Goal: Information Seeking & Learning: Learn about a topic

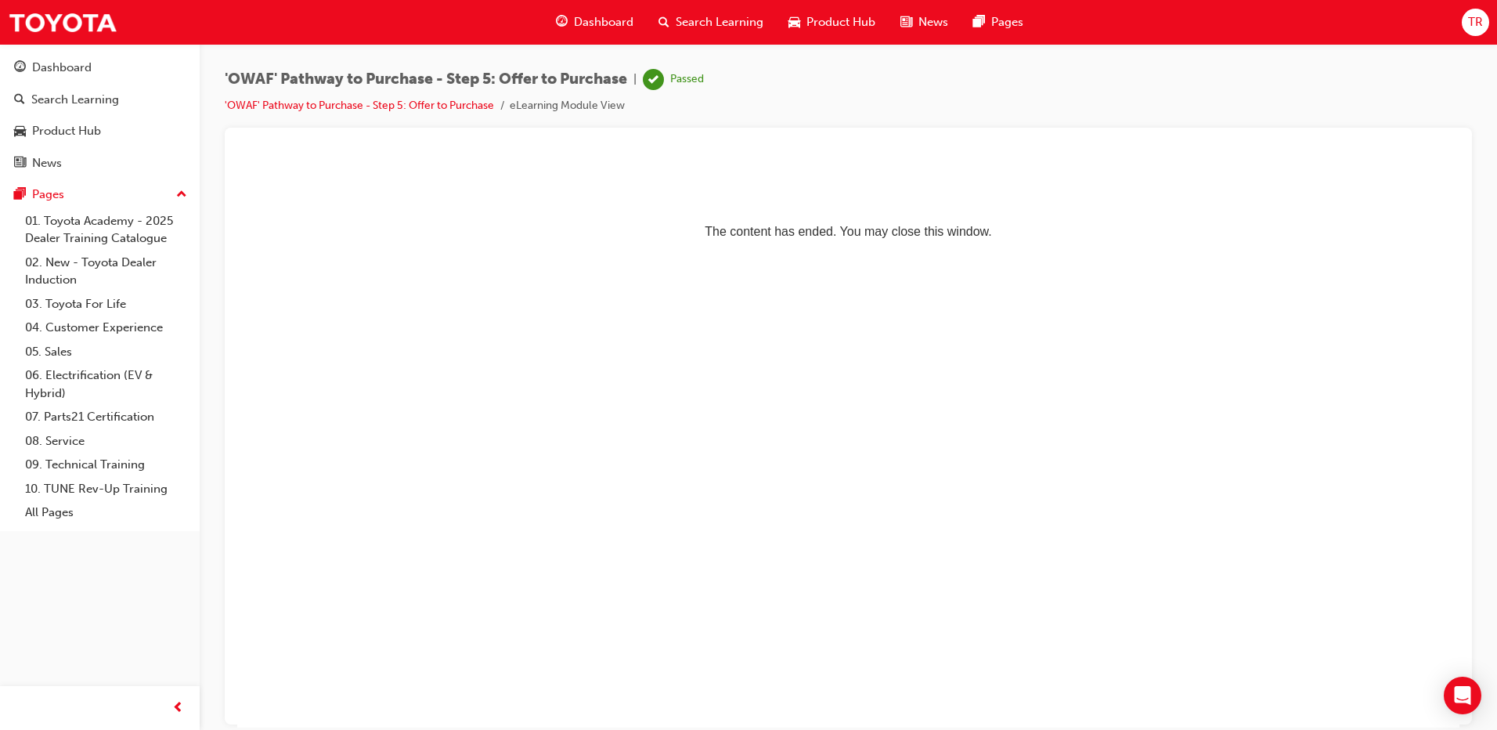
click at [725, 17] on span "Search Learning" at bounding box center [720, 22] width 88 height 18
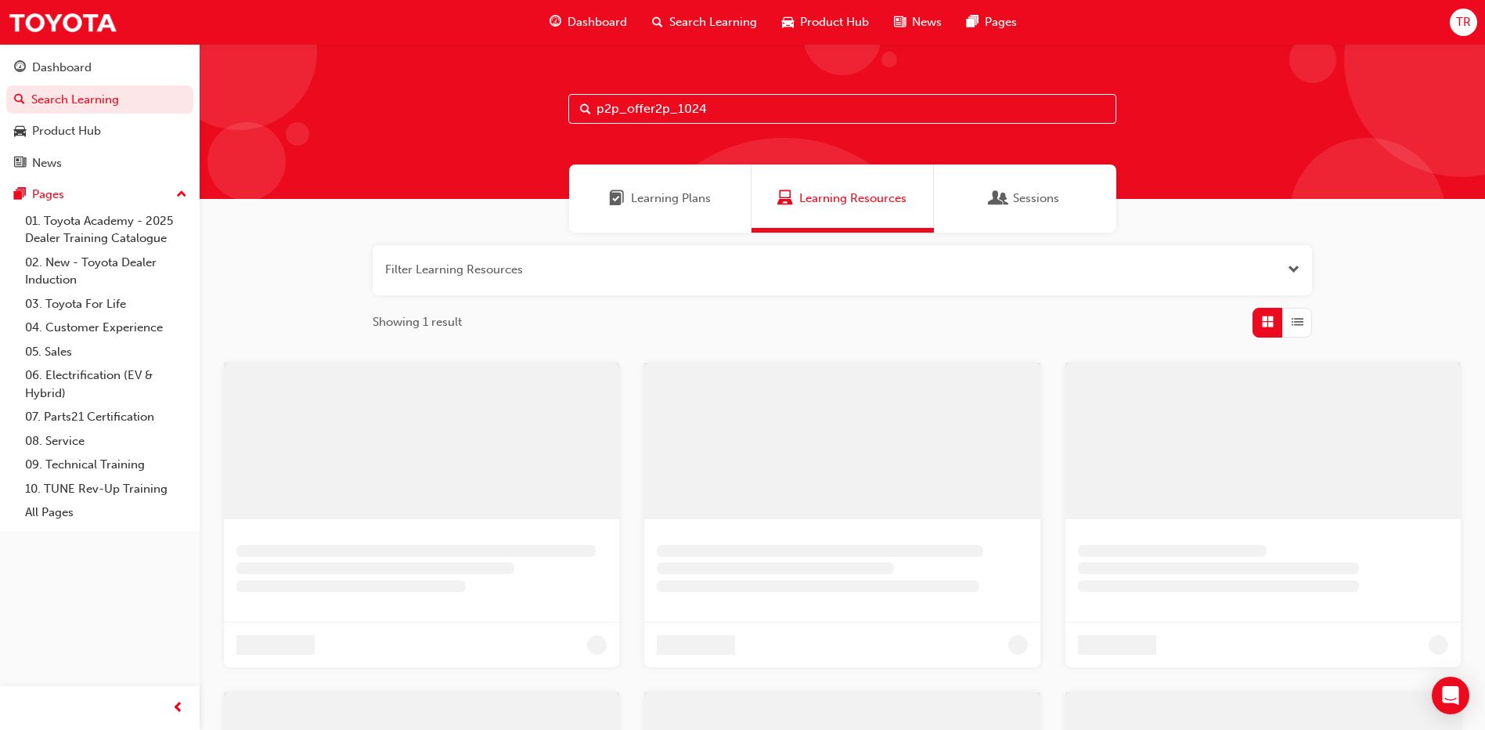
click at [841, 195] on span "Learning Resources" at bounding box center [853, 199] width 107 height 18
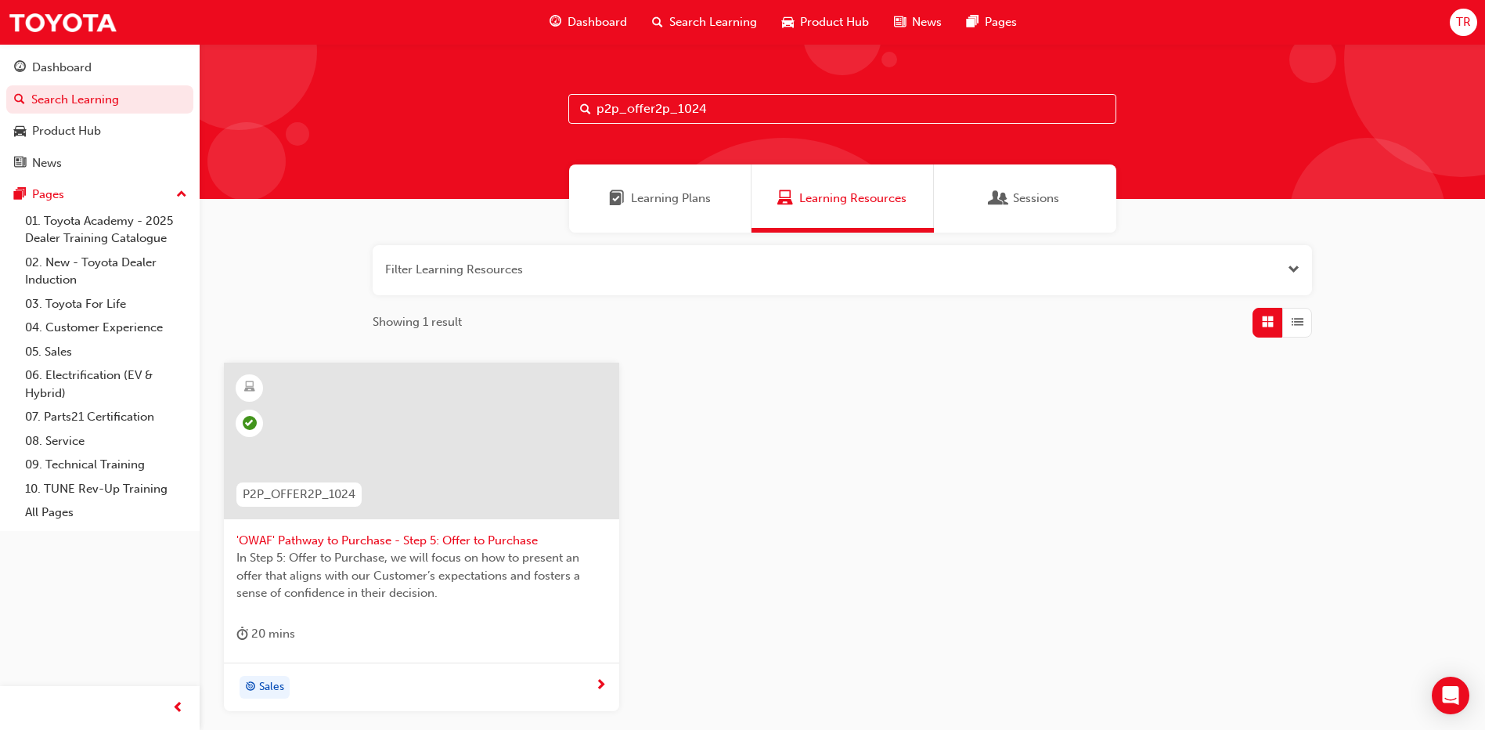
click at [652, 110] on input "p2p_offer2p_1024" at bounding box center [843, 109] width 548 height 30
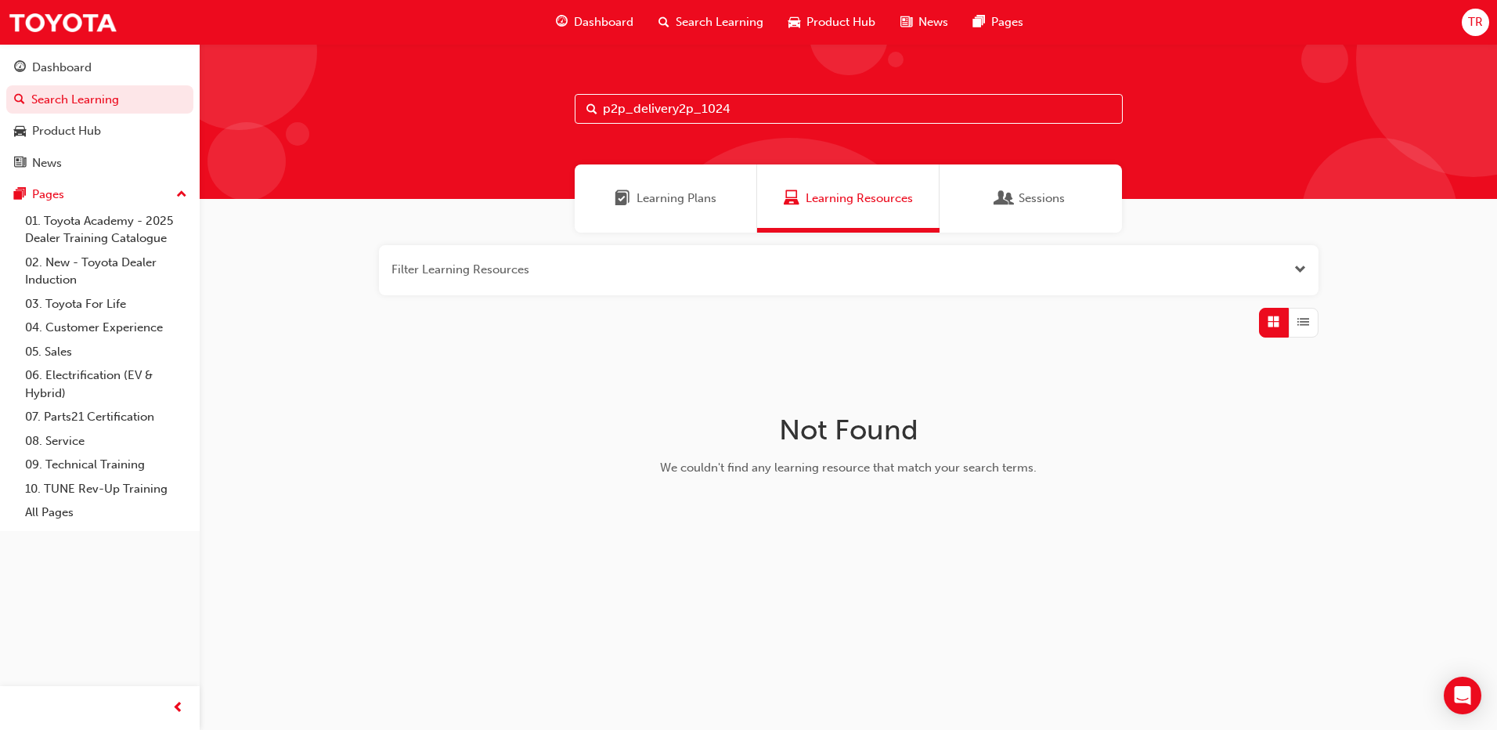
click at [807, 198] on span "Learning Resources" at bounding box center [859, 199] width 107 height 18
click at [569, 268] on button "button" at bounding box center [849, 270] width 940 height 50
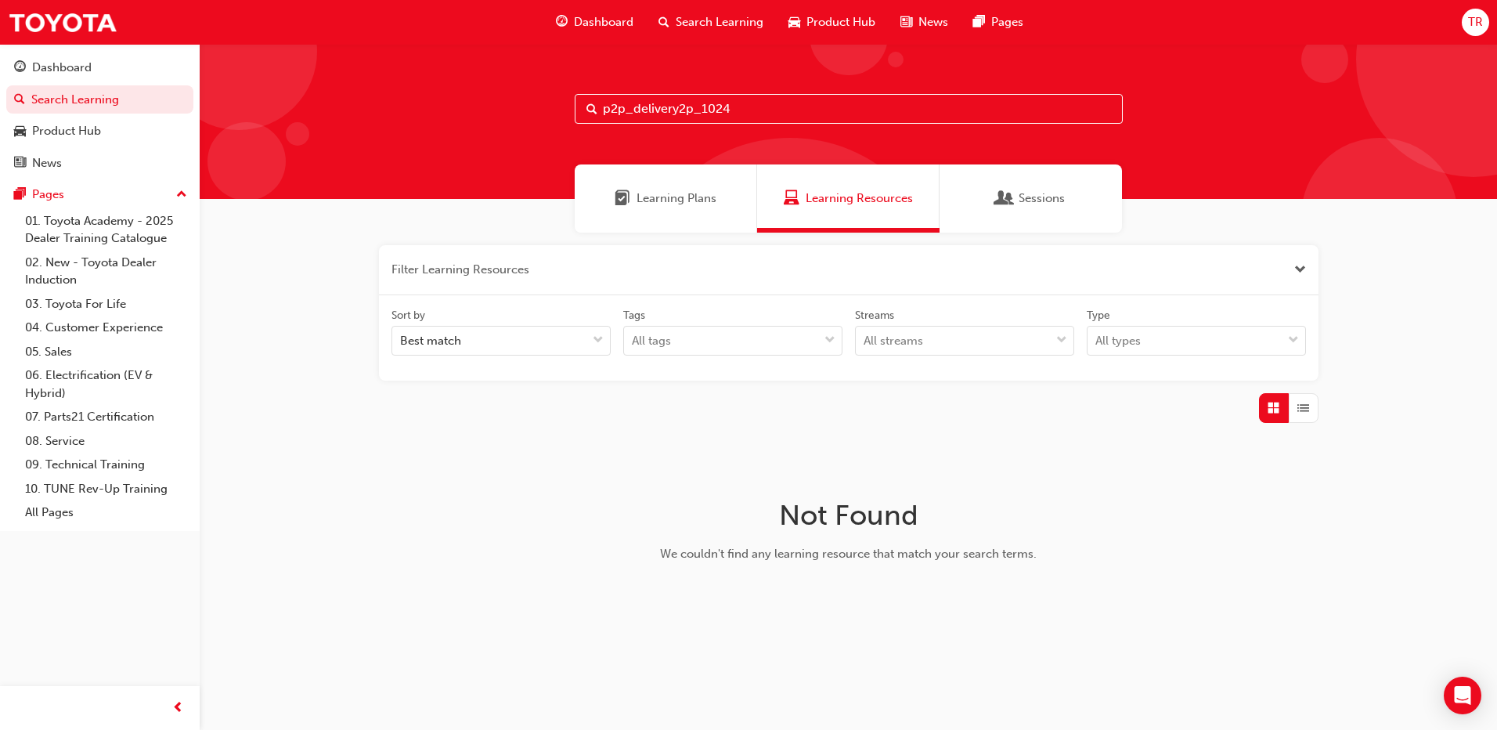
click at [765, 106] on input "p2p_delivery2p_1024" at bounding box center [849, 109] width 548 height 30
click at [817, 201] on span "Learning Resources" at bounding box center [859, 199] width 107 height 18
click at [702, 20] on span "Search Learning" at bounding box center [720, 22] width 88 height 18
click at [682, 212] on div "Learning Plans" at bounding box center [666, 198] width 182 height 68
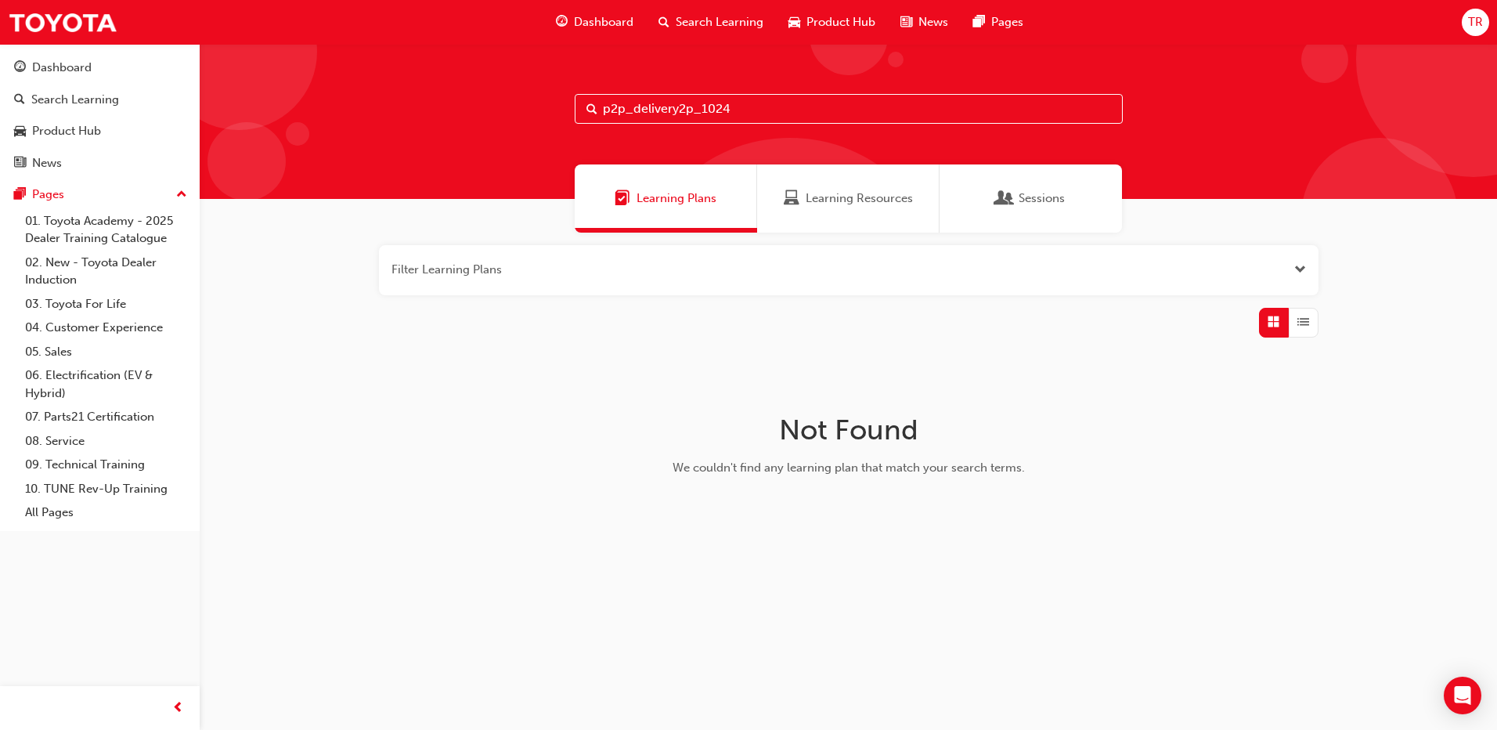
click at [832, 197] on span "Learning Resources" at bounding box center [859, 199] width 107 height 18
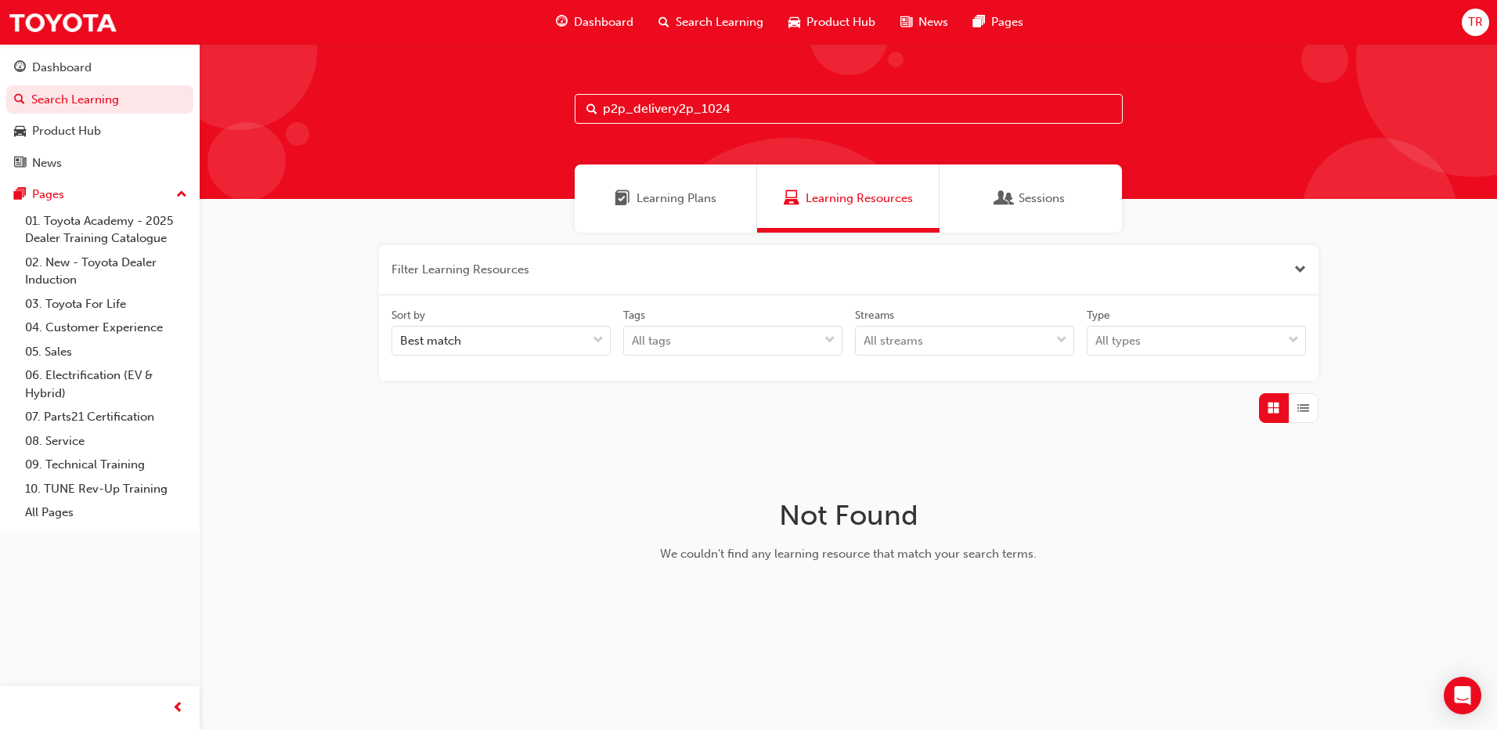
click at [677, 110] on input "p2p_delivery2p_1024" at bounding box center [849, 109] width 548 height 30
click at [691, 110] on input "p2p_delivery2p_1024" at bounding box center [849, 109] width 548 height 30
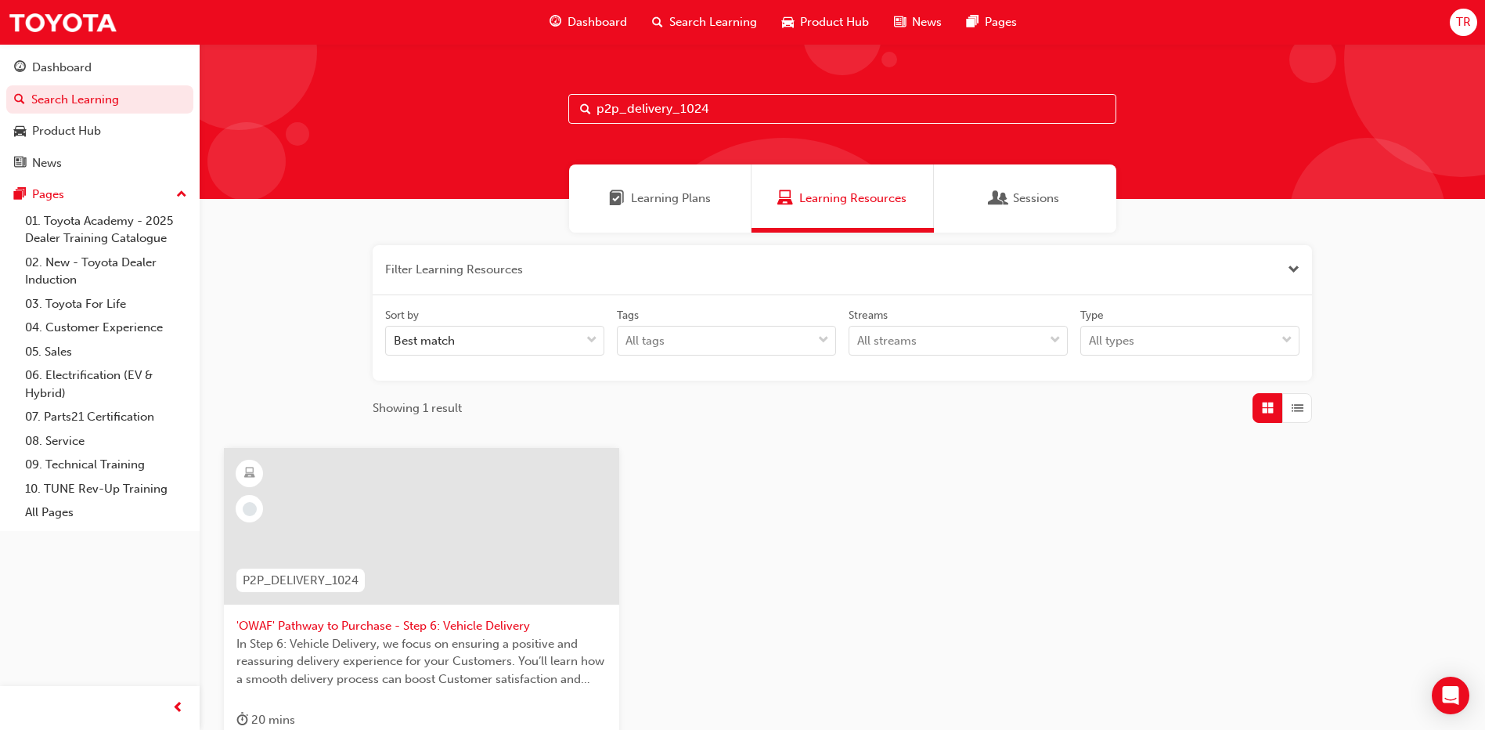
type input "p2p_delivery_1024"
click at [335, 531] on div at bounding box center [421, 526] width 395 height 157
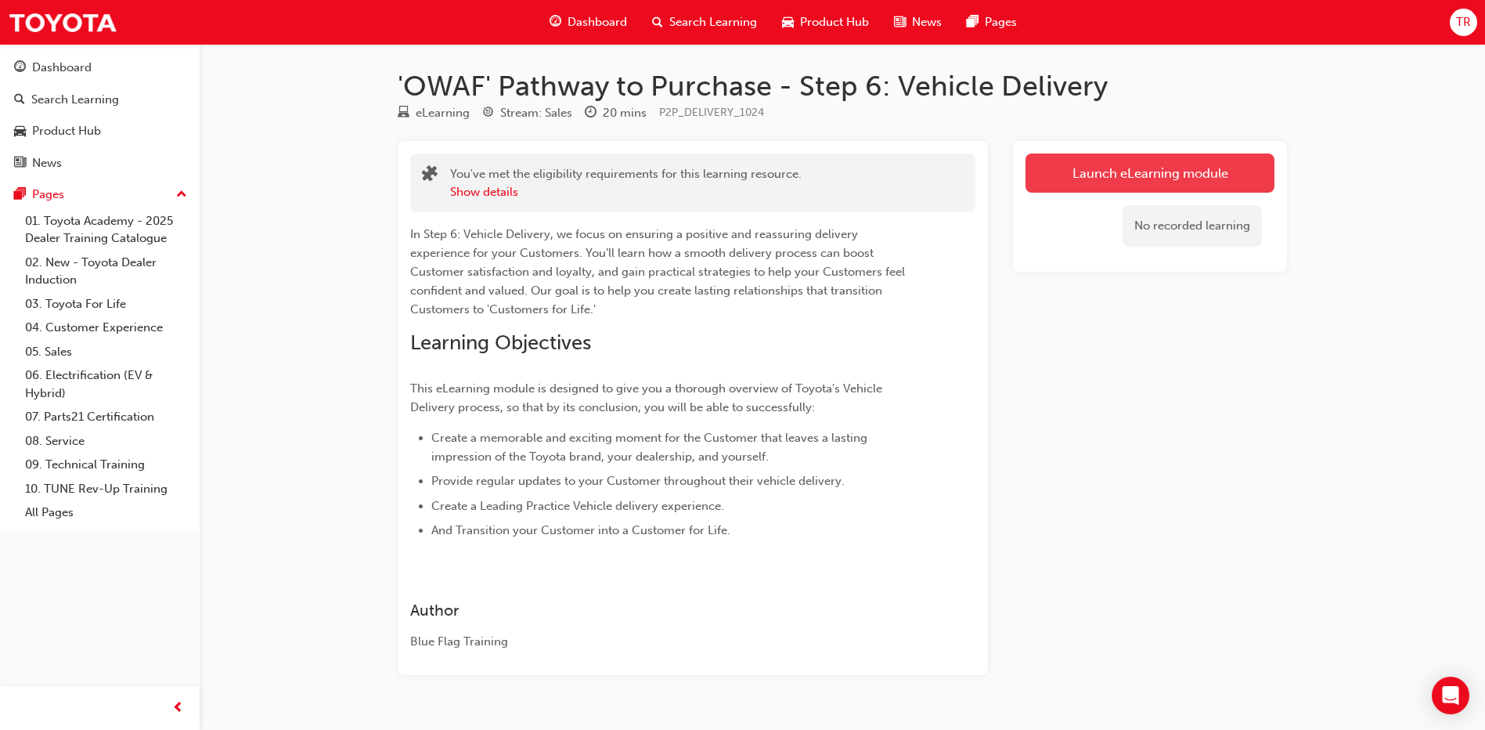
click at [1132, 175] on link "Launch eLearning module" at bounding box center [1150, 172] width 249 height 39
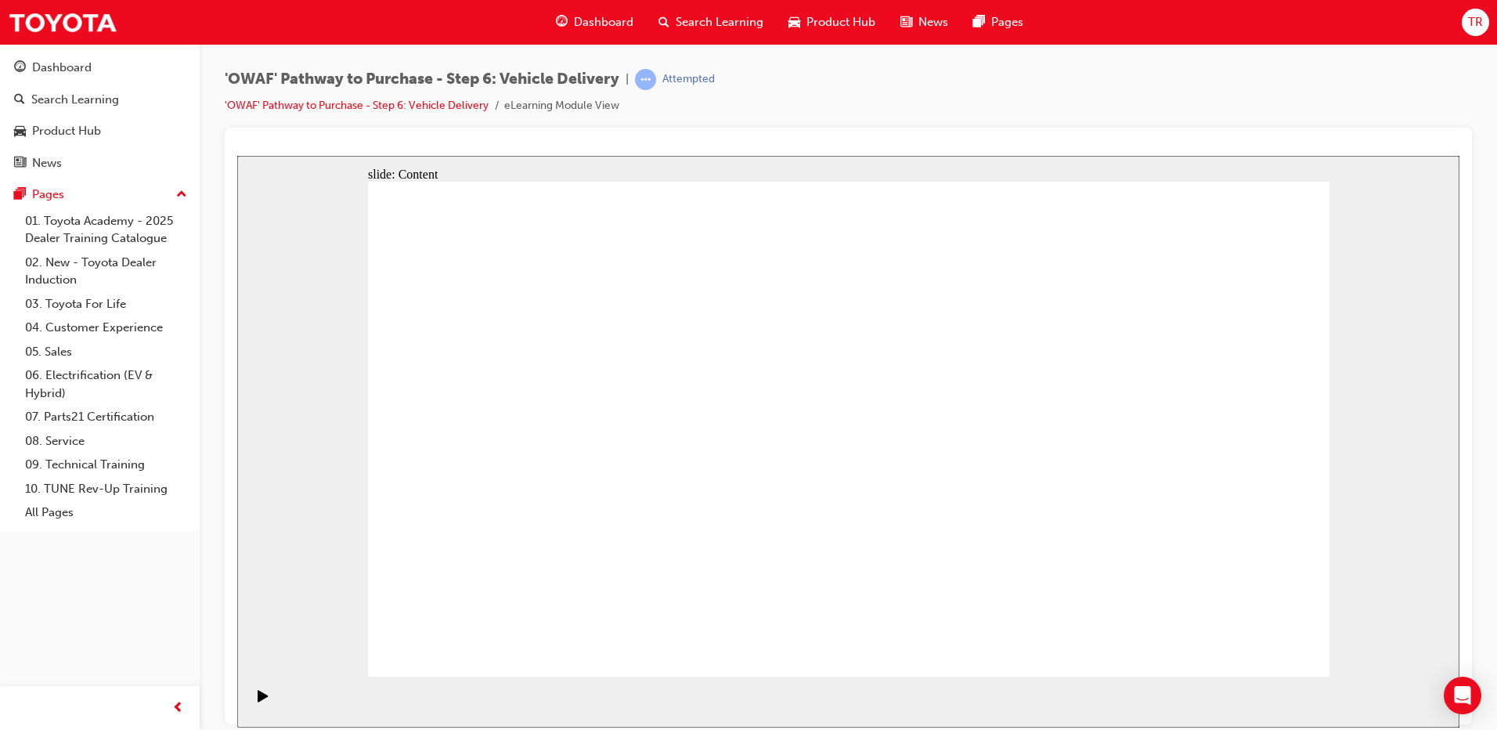
drag, startPoint x: 741, startPoint y: 505, endPoint x: 816, endPoint y: 512, distance: 75.5
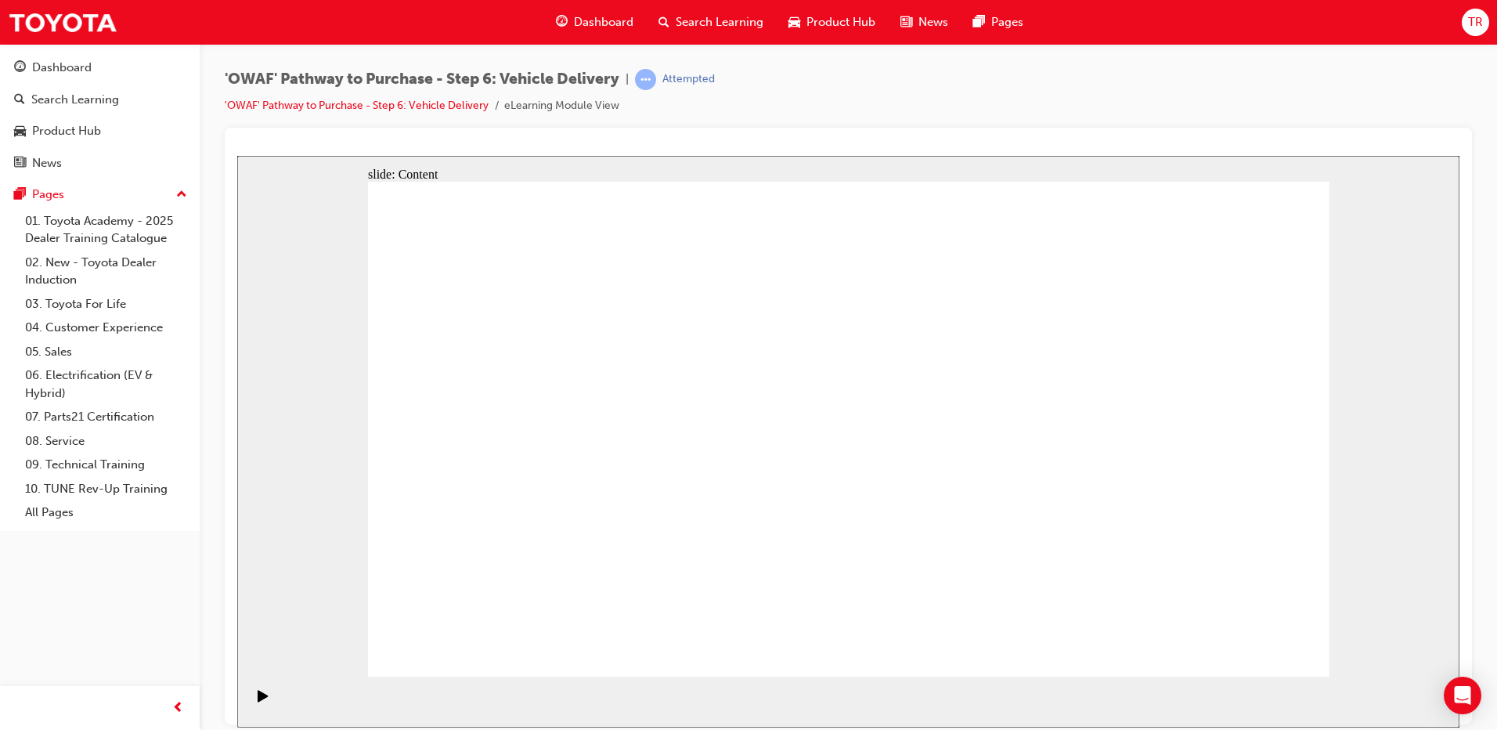
drag, startPoint x: 584, startPoint y: 442, endPoint x: 583, endPoint y: 472, distance: 29.8
